Goal: Transaction & Acquisition: Purchase product/service

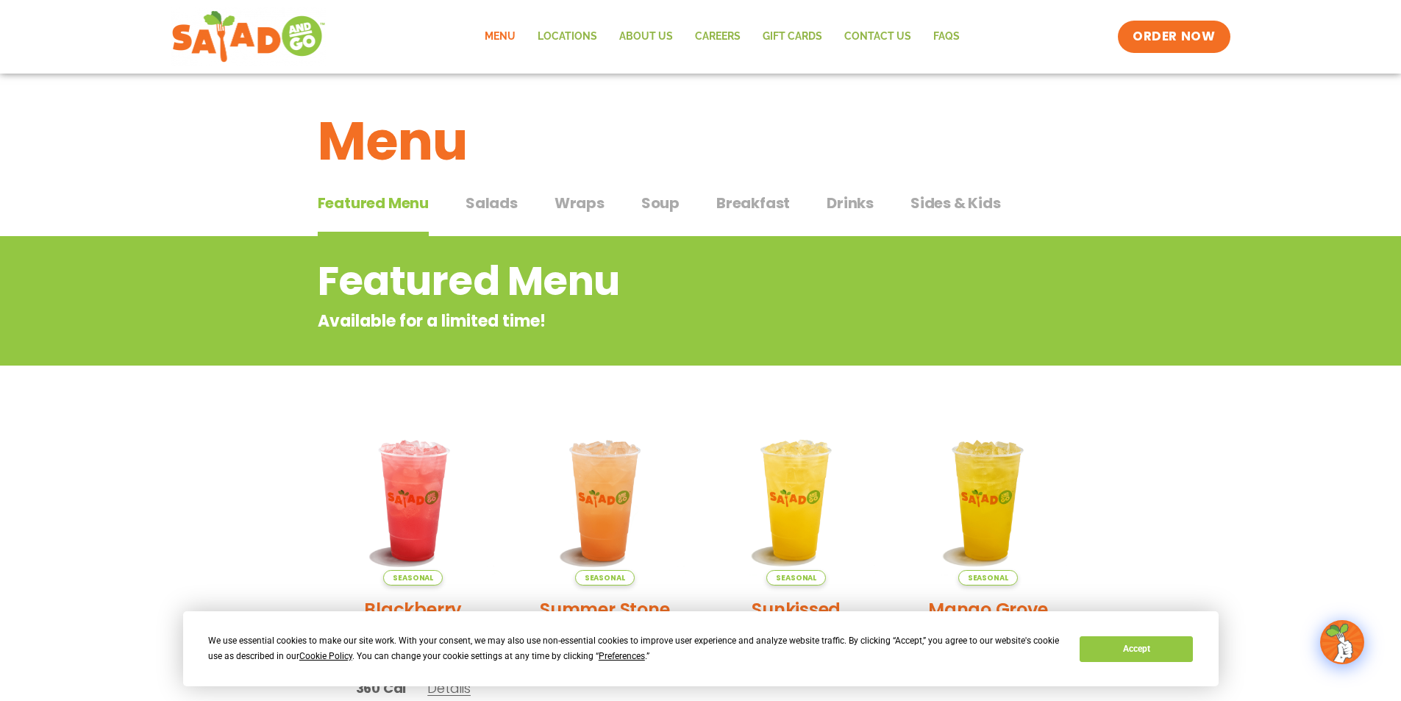
click at [495, 198] on span "Salads" at bounding box center [492, 203] width 52 height 22
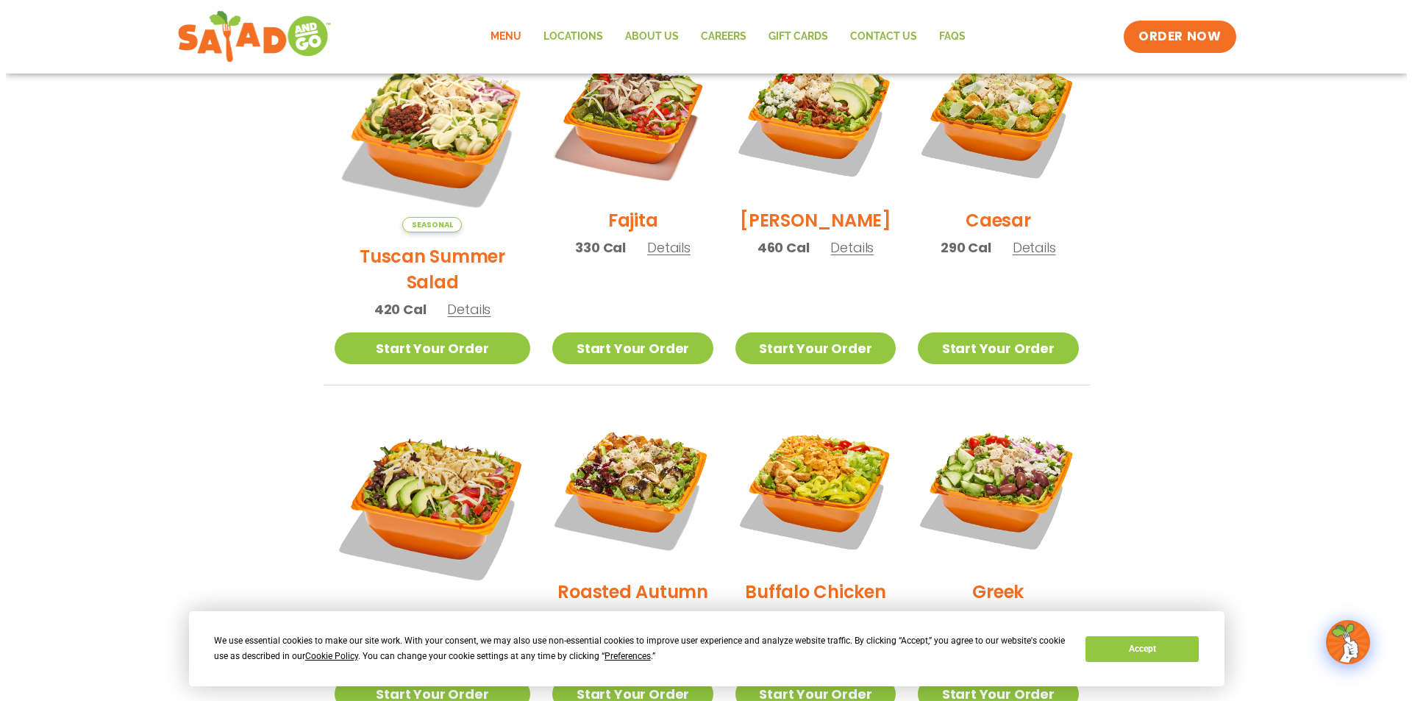
scroll to position [221, 0]
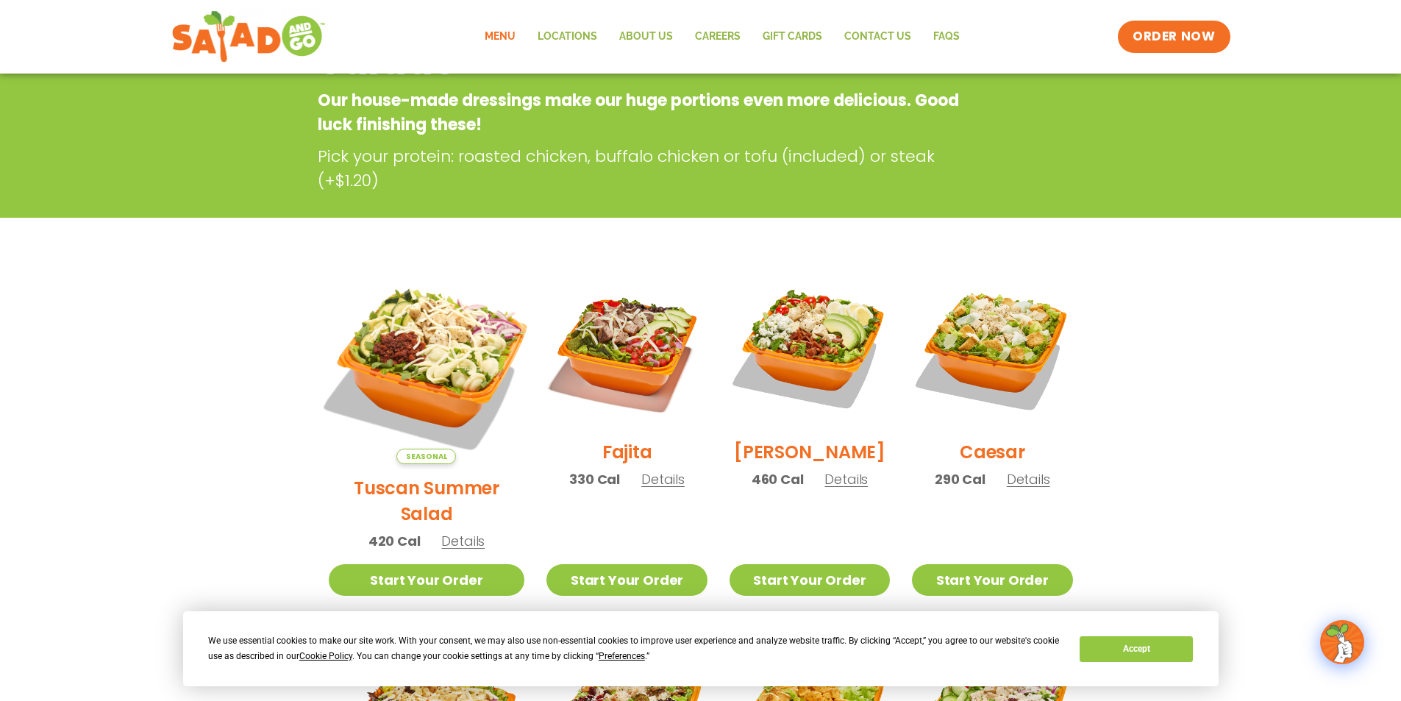
click at [436, 388] on img at bounding box center [426, 366] width 230 height 230
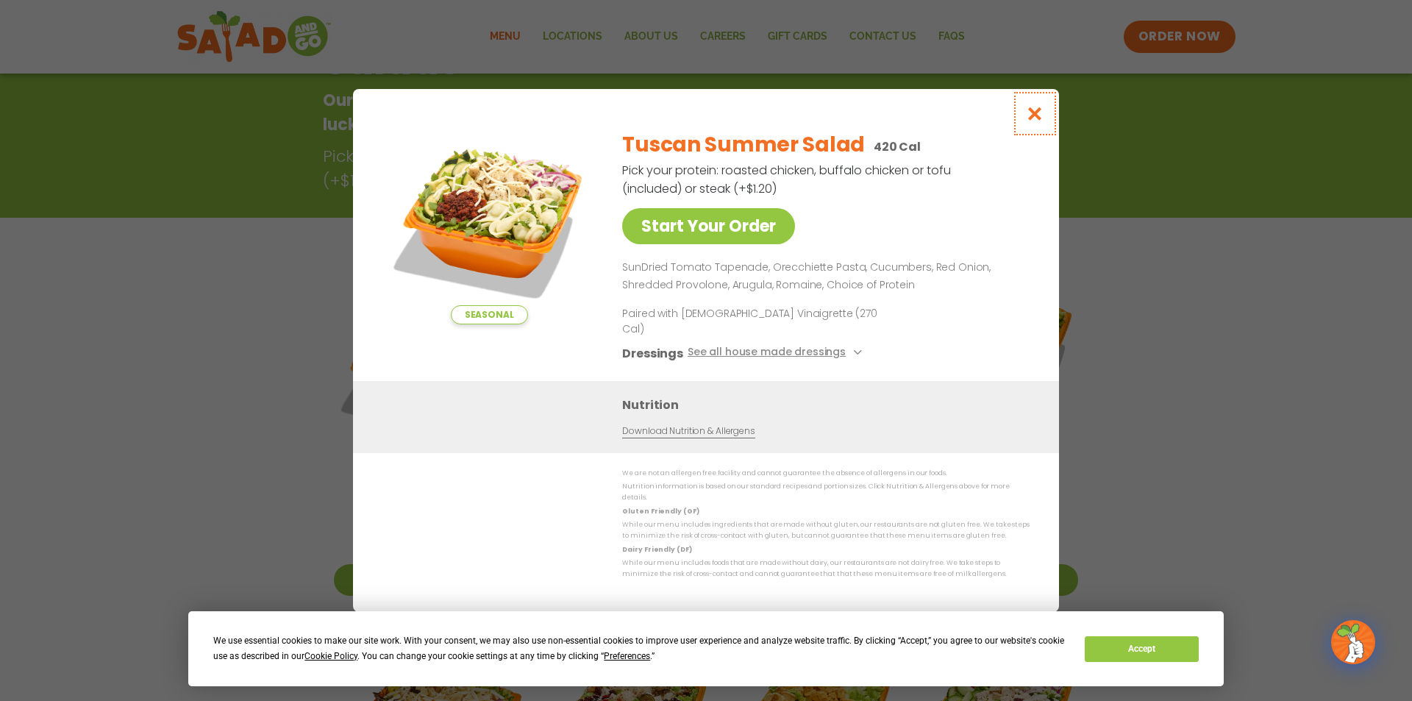
click at [1034, 121] on icon "Close modal" at bounding box center [1035, 113] width 18 height 15
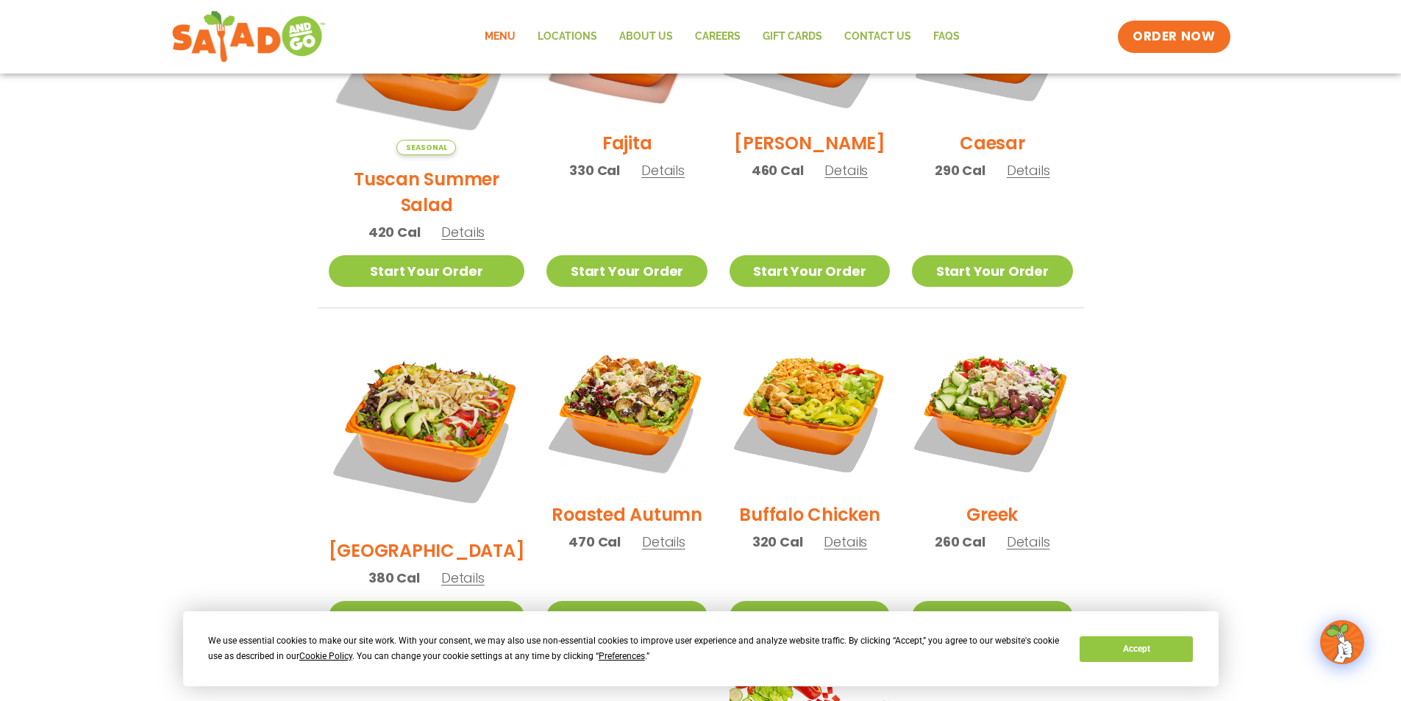
scroll to position [530, 0]
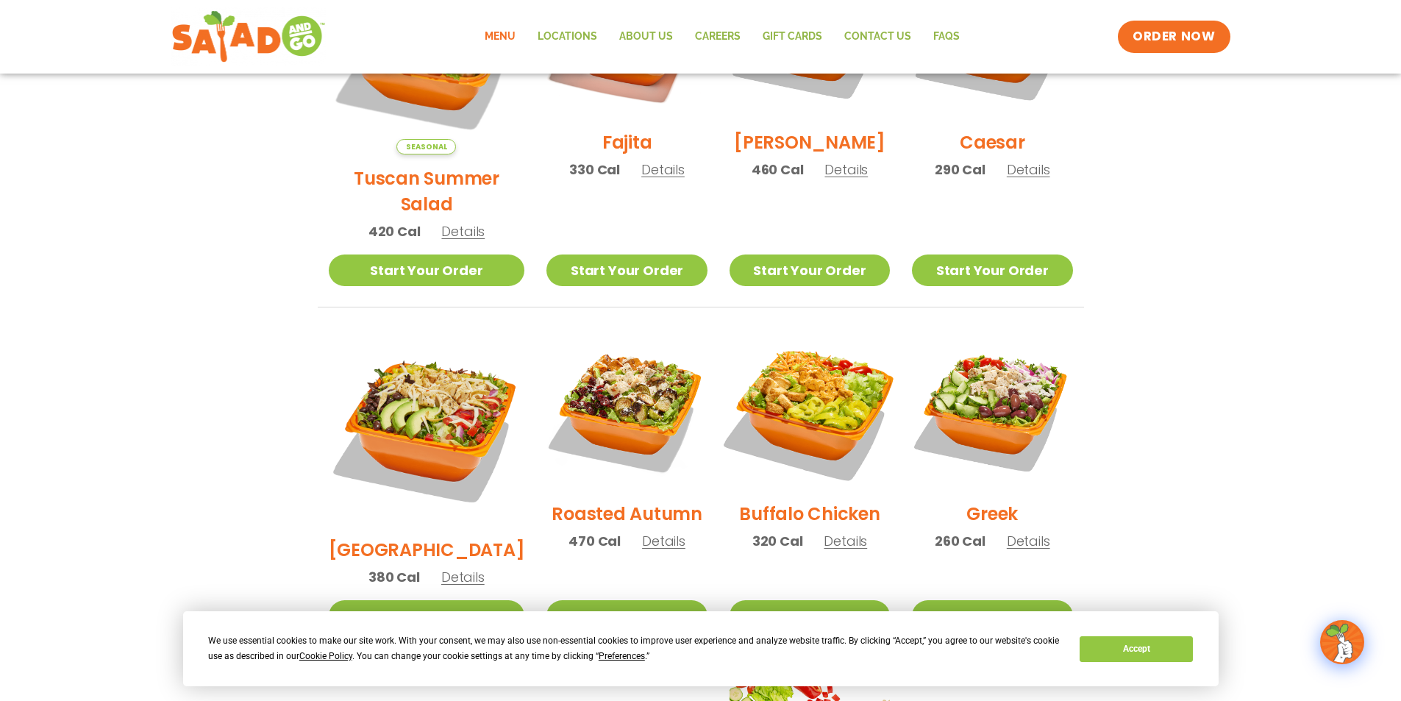
click at [789, 388] on img at bounding box center [810, 410] width 188 height 188
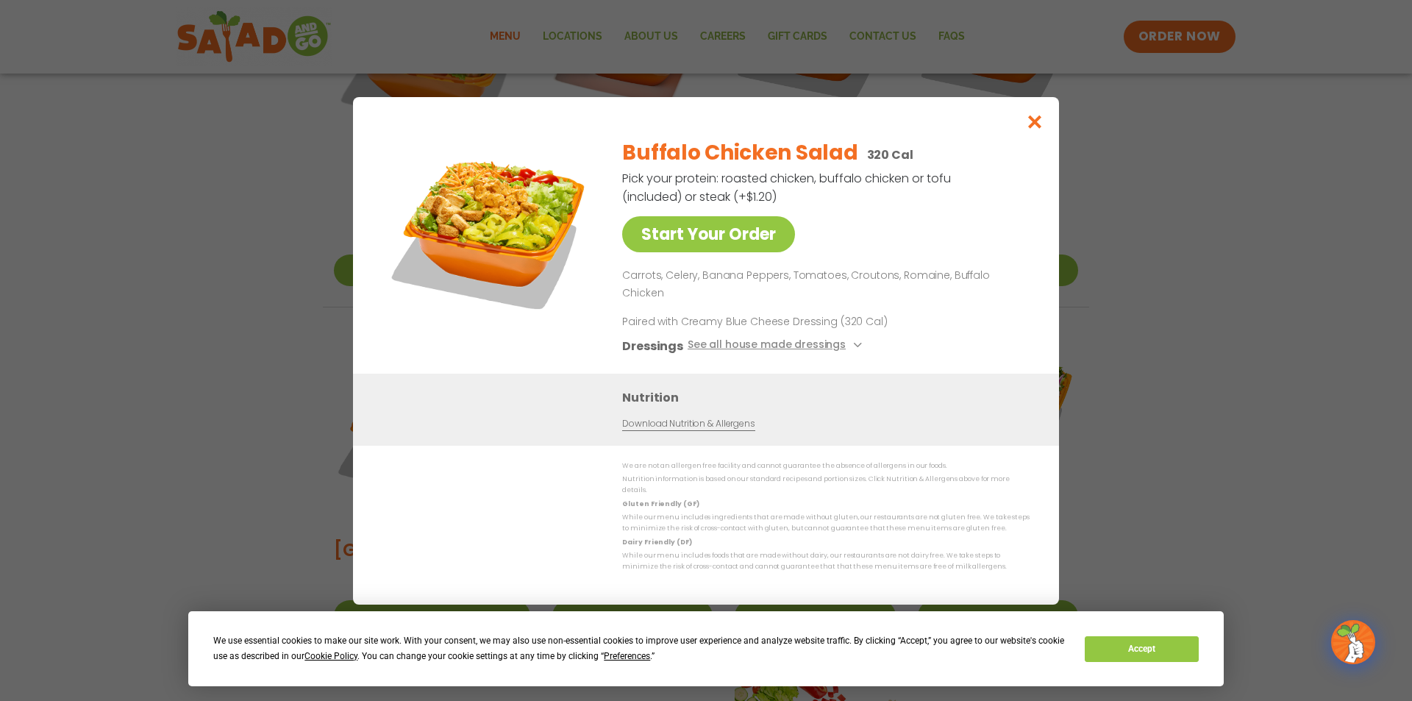
click at [1227, 329] on div "Start Your Order Buffalo Chicken Salad 320 Cal Pick your protein: roasted chick…" at bounding box center [706, 350] width 1412 height 701
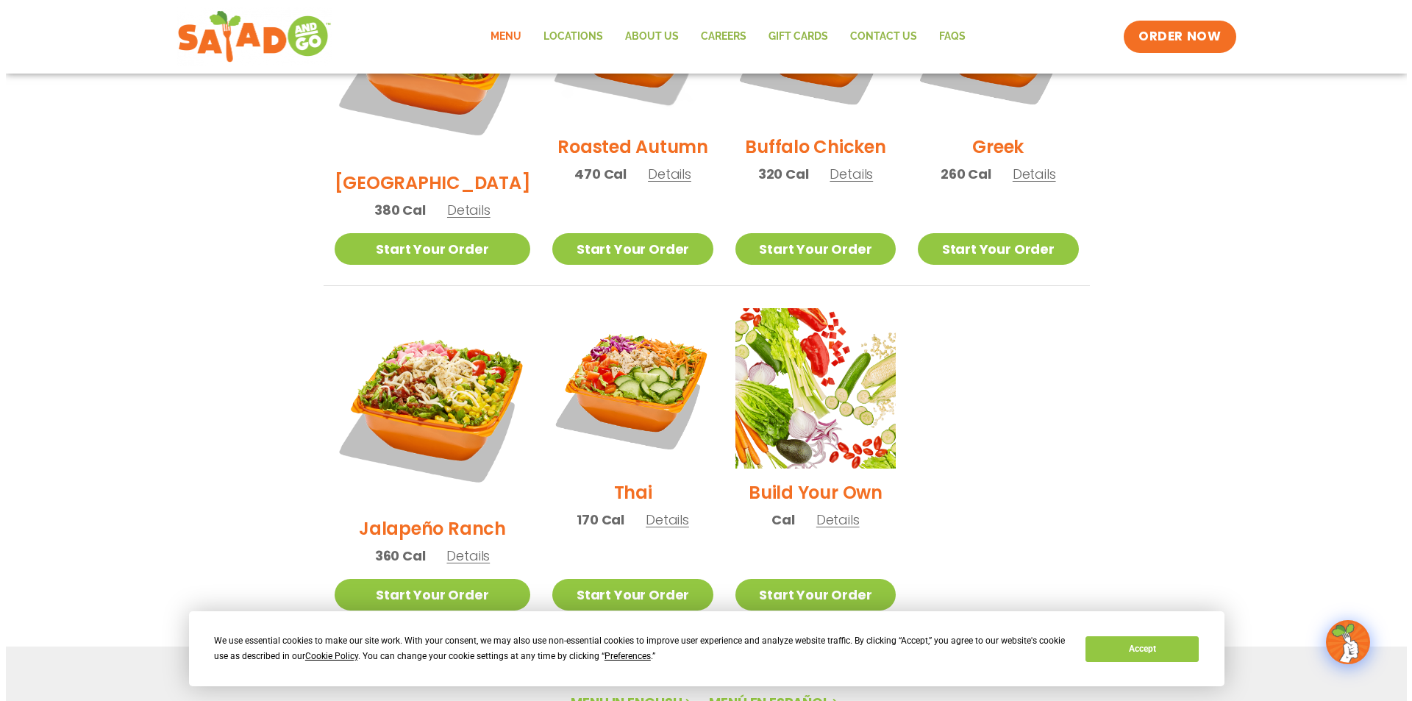
scroll to position [898, 0]
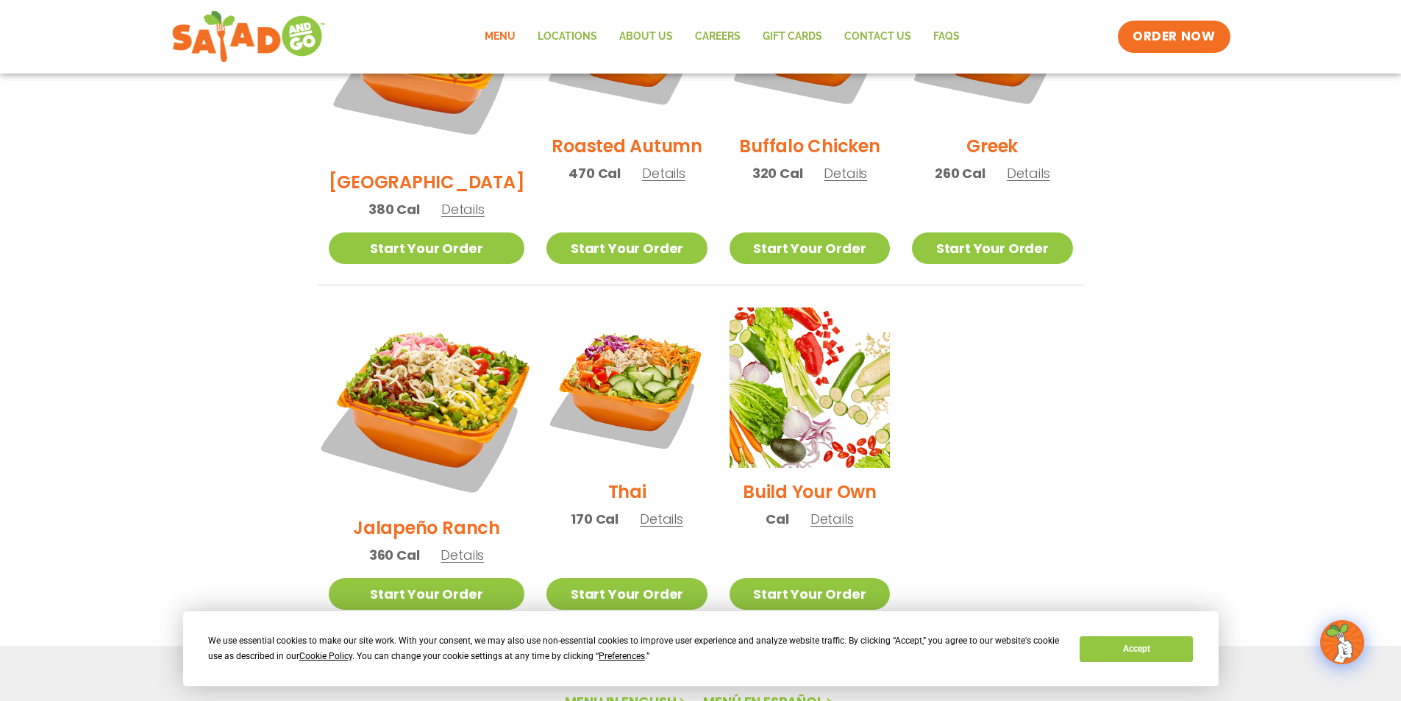
click at [445, 353] on img at bounding box center [426, 406] width 230 height 230
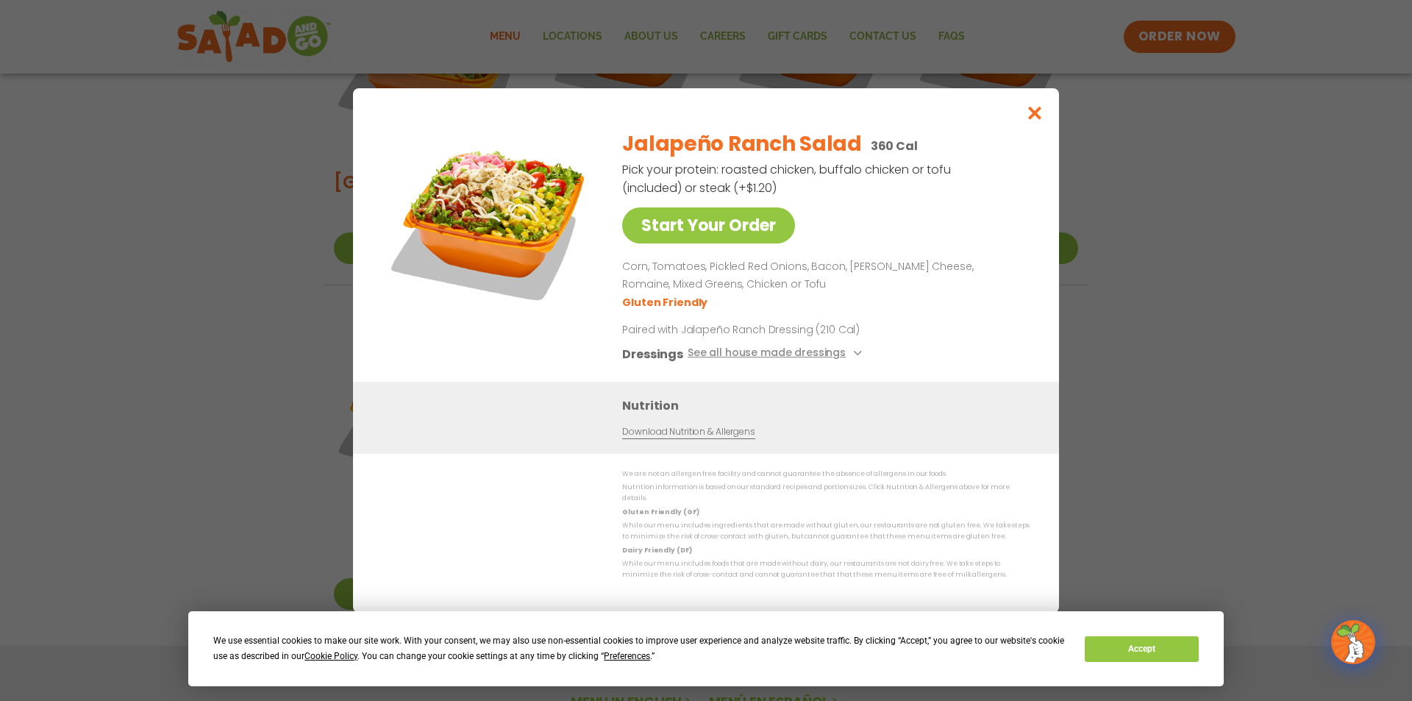
click at [1198, 332] on div "Start Your Order Jalapeño Ranch Salad 360 Cal Pick your protein: roasted chicke…" at bounding box center [706, 350] width 1412 height 701
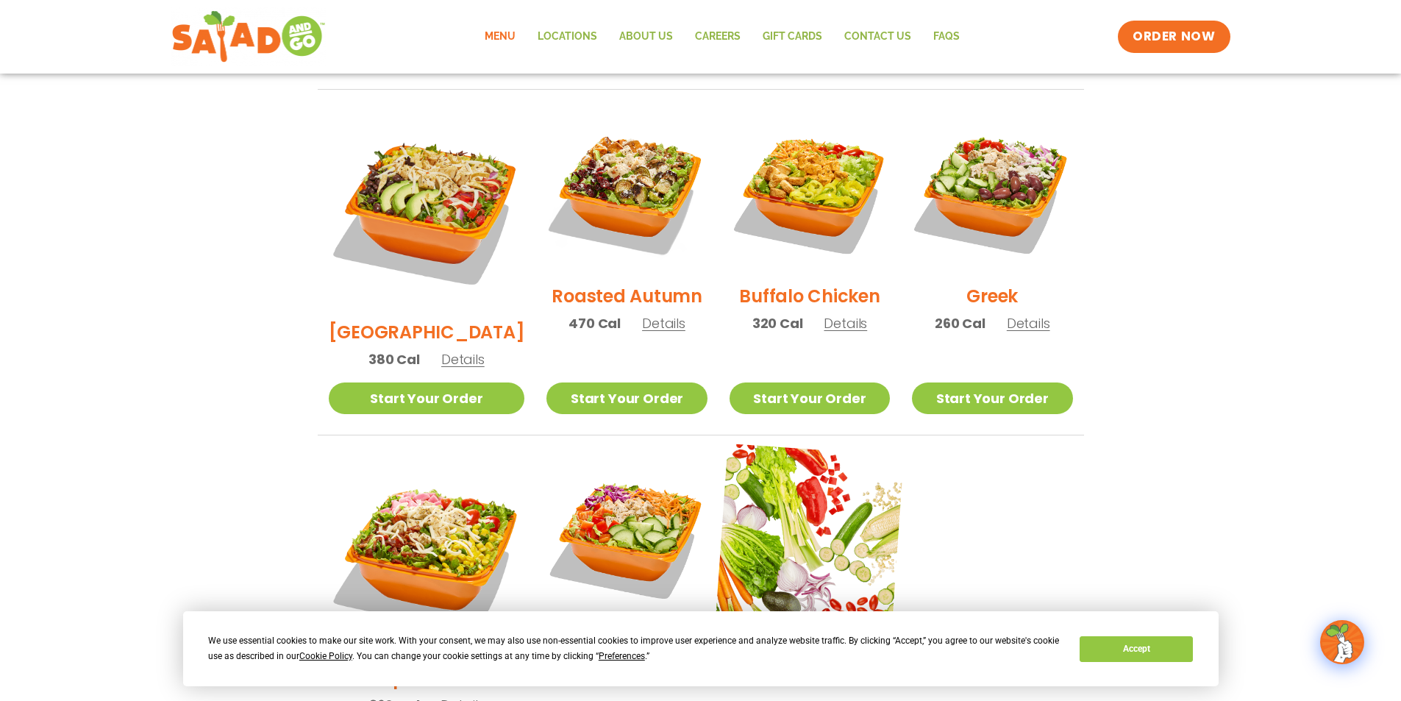
click at [814, 494] on img at bounding box center [810, 538] width 188 height 188
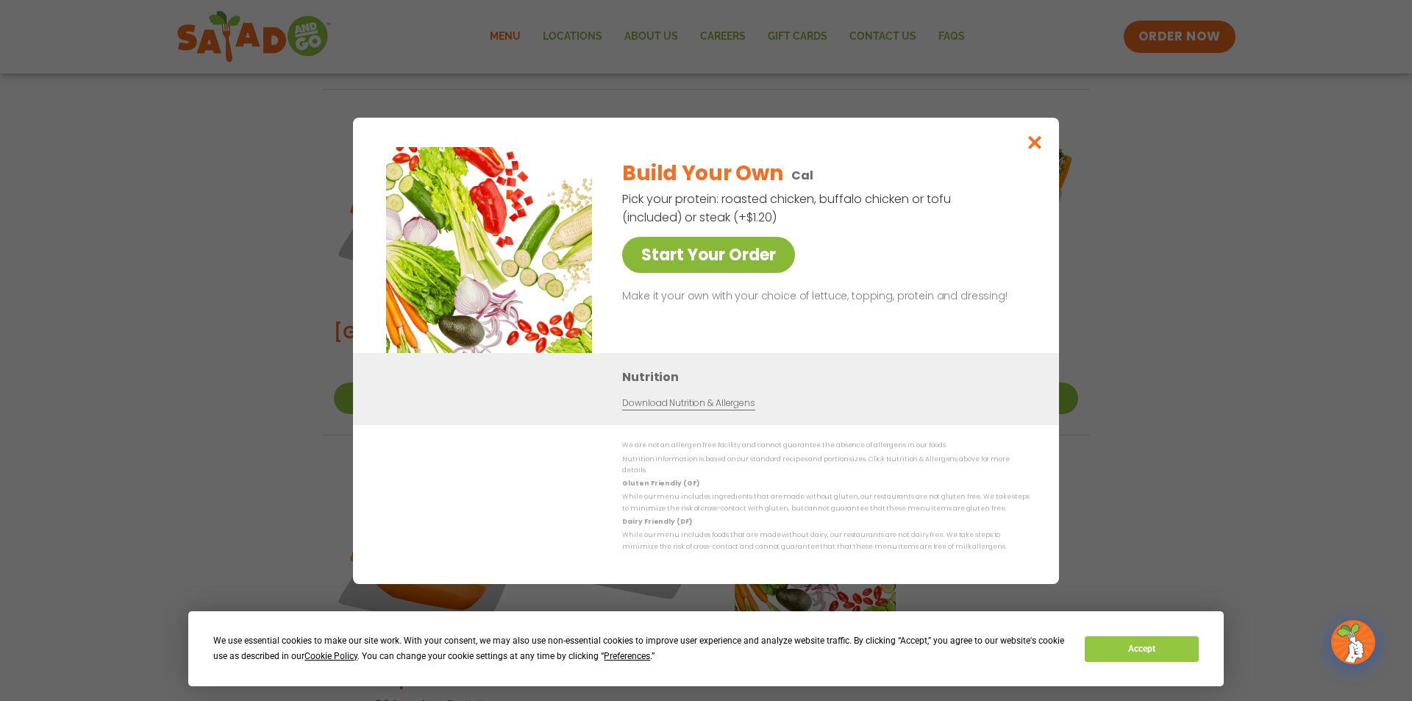
click at [677, 245] on link "Start Your Order" at bounding box center [708, 255] width 173 height 36
